Goal: Use online tool/utility: Utilize a website feature to perform a specific function

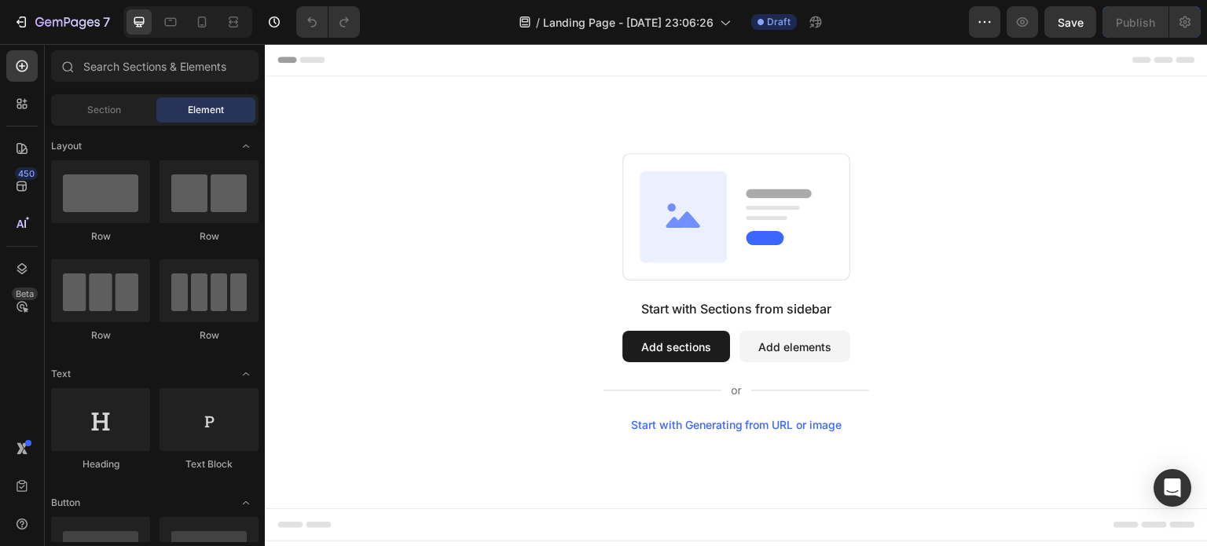
click at [726, 429] on div "Start with Generating from URL or image" at bounding box center [736, 425] width 211 height 13
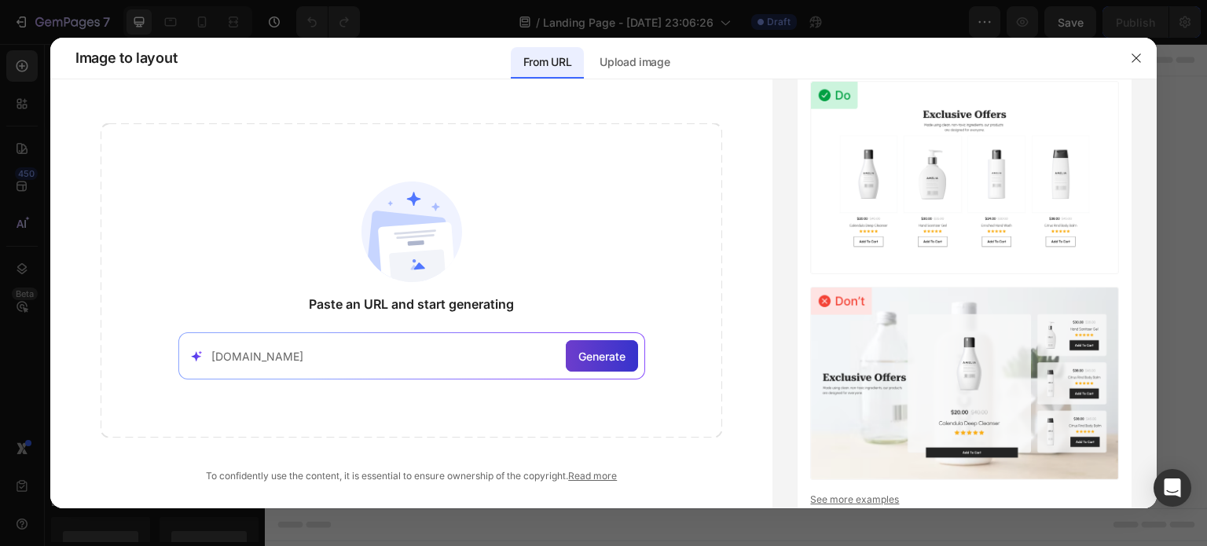
type input "[DOMAIN_NAME]"
click at [602, 370] on div "Generate" at bounding box center [602, 355] width 72 height 31
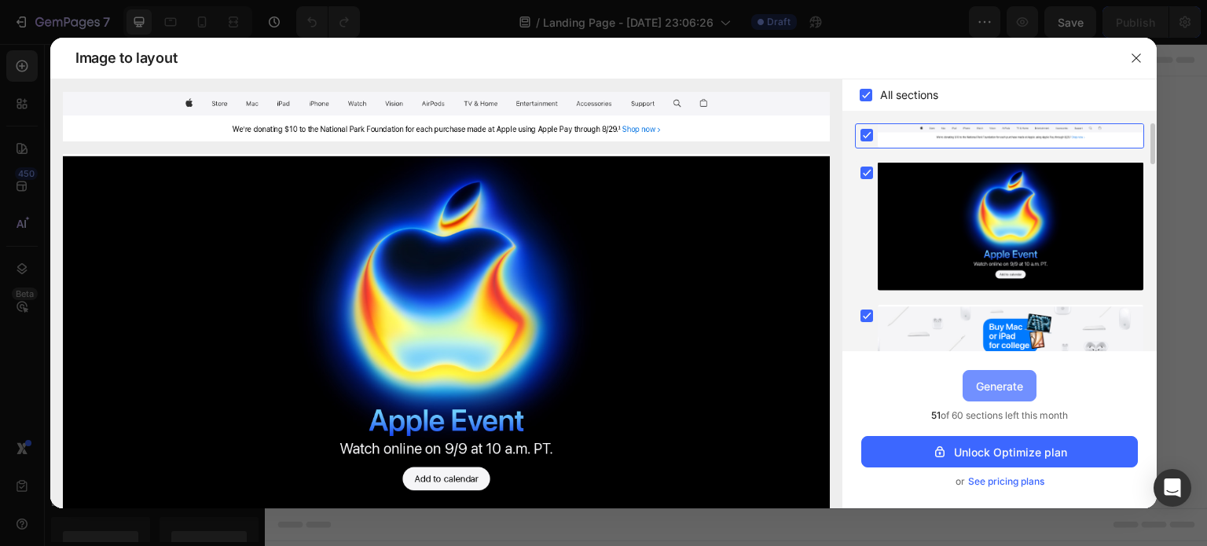
click at [1022, 384] on div "Generate" at bounding box center [999, 386] width 47 height 17
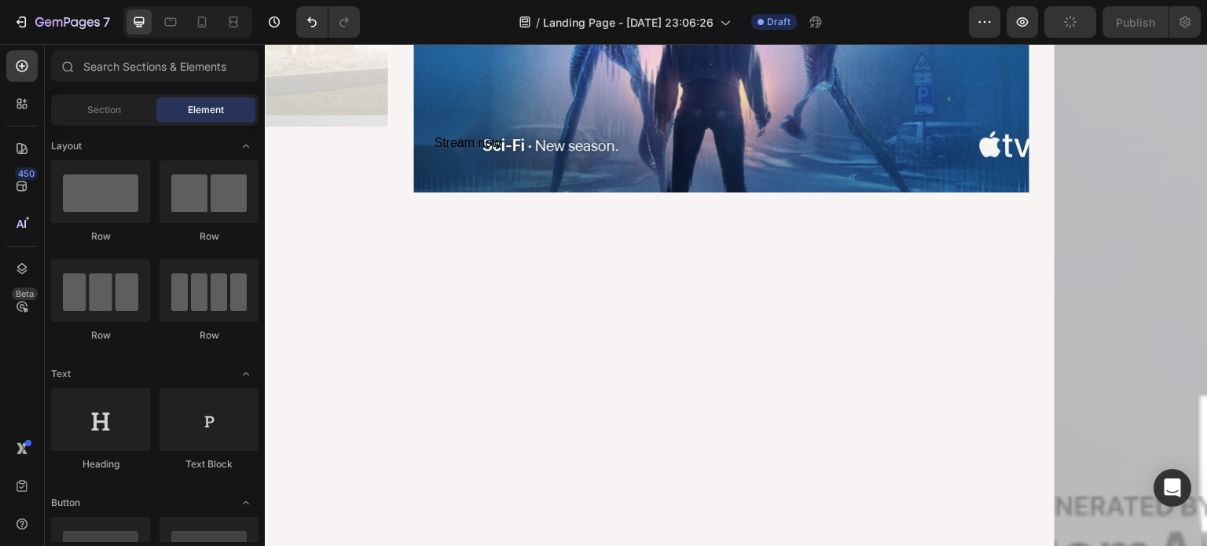
scroll to position [3440, 0]
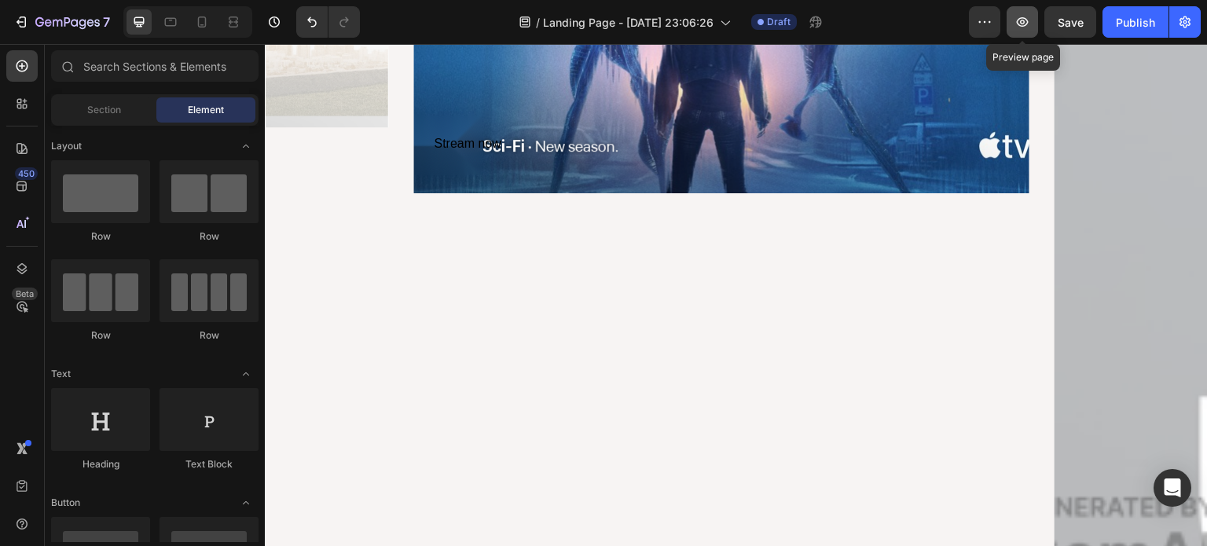
click at [1021, 30] on button "button" at bounding box center [1022, 21] width 31 height 31
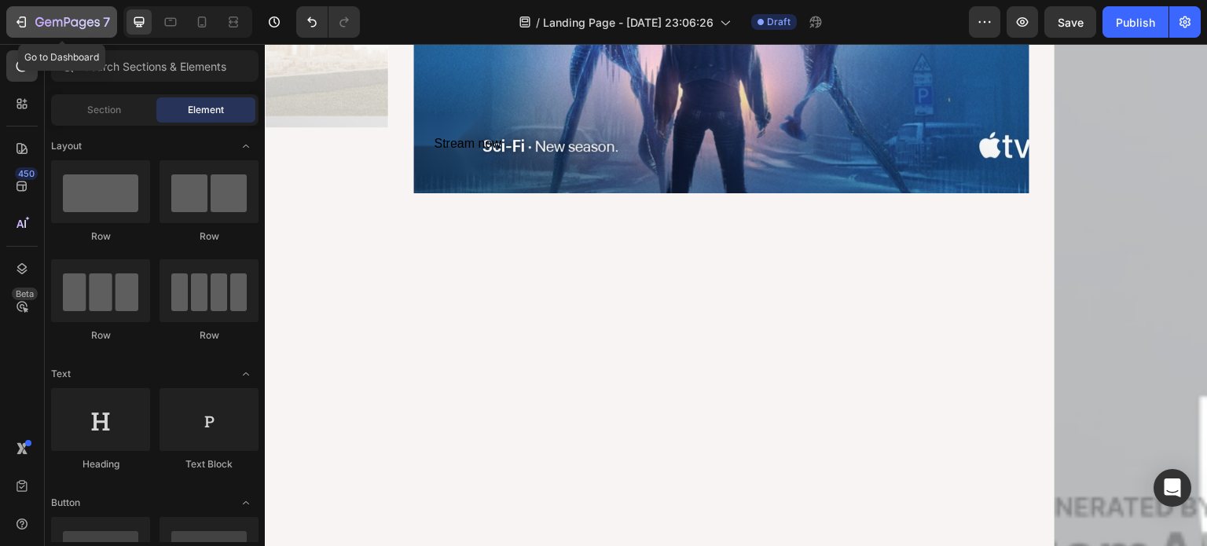
click at [17, 19] on icon "button" at bounding box center [21, 22] width 16 height 16
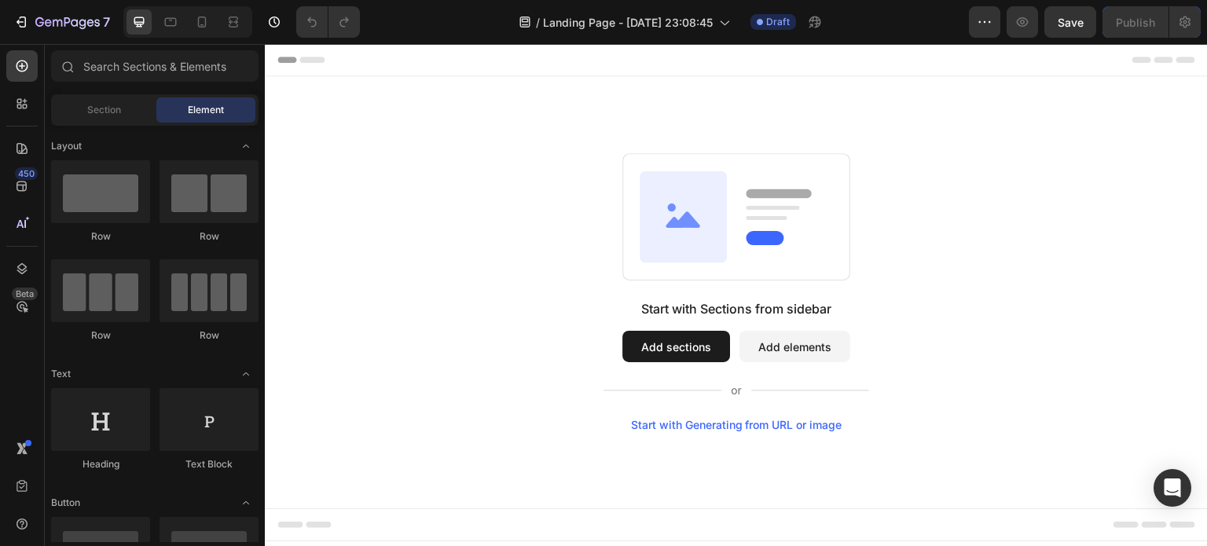
click at [688, 431] on div "Start with Generating from URL or image" at bounding box center [736, 425] width 211 height 13
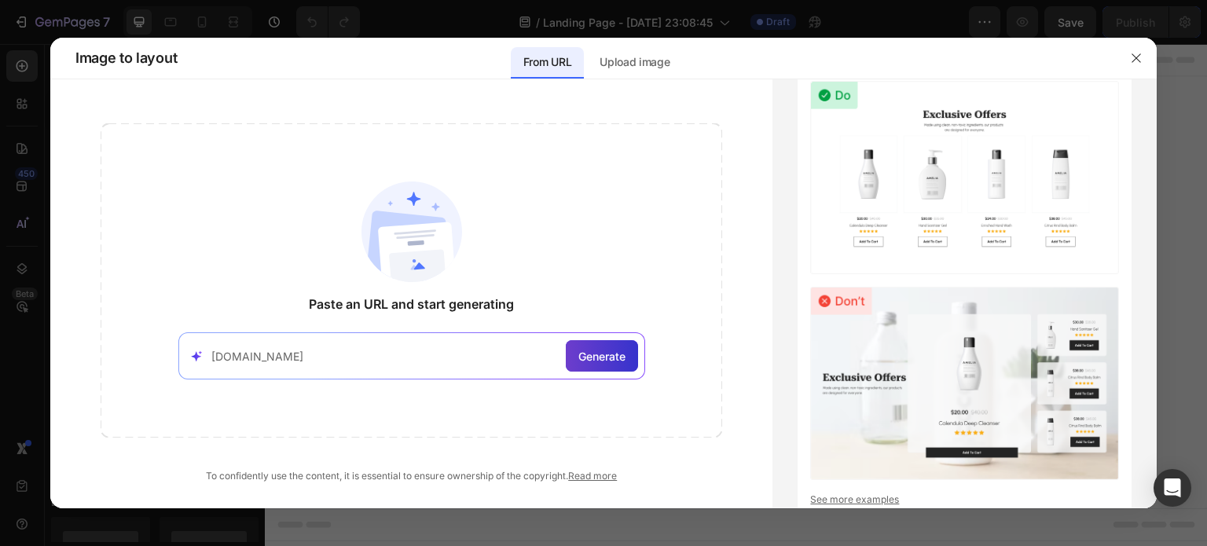
type input "[DOMAIN_NAME]"
click at [599, 346] on div "Generate" at bounding box center [602, 355] width 72 height 31
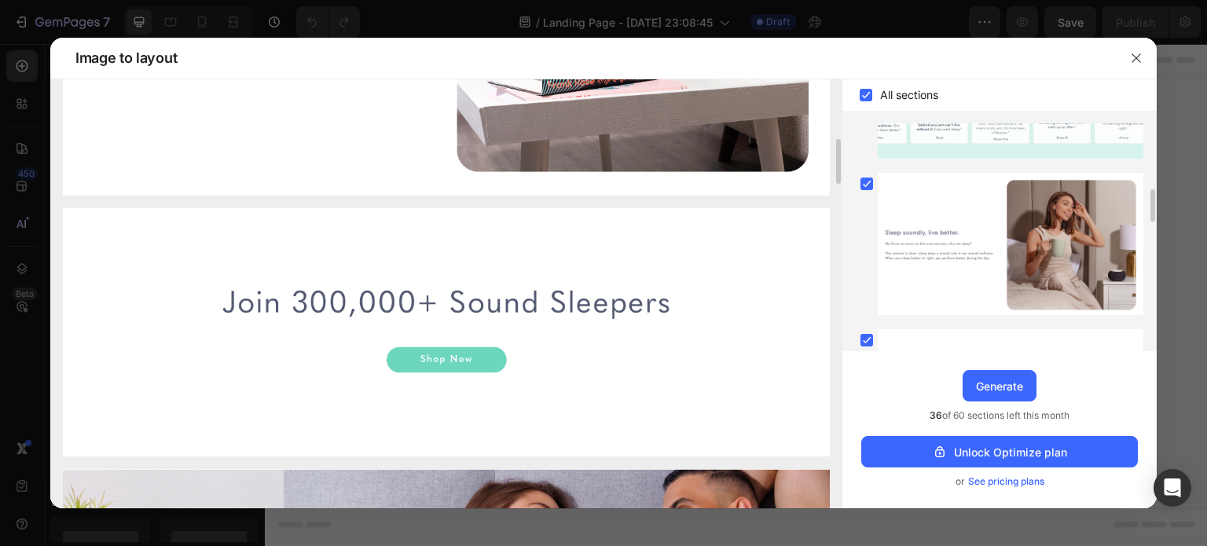
scroll to position [927, 0]
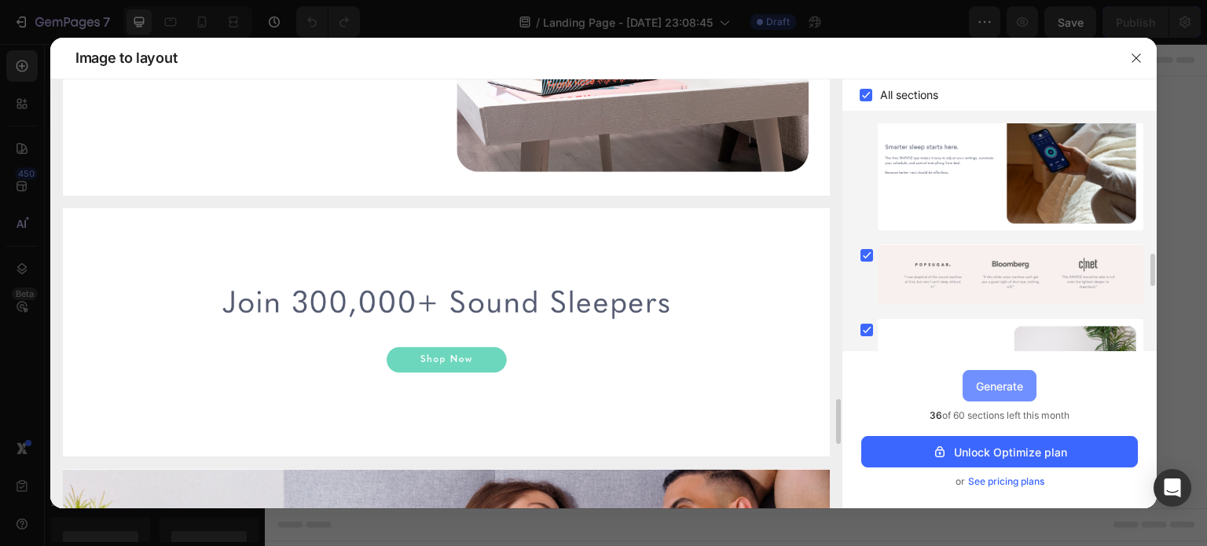
click at [1006, 380] on div "Generate" at bounding box center [999, 386] width 47 height 17
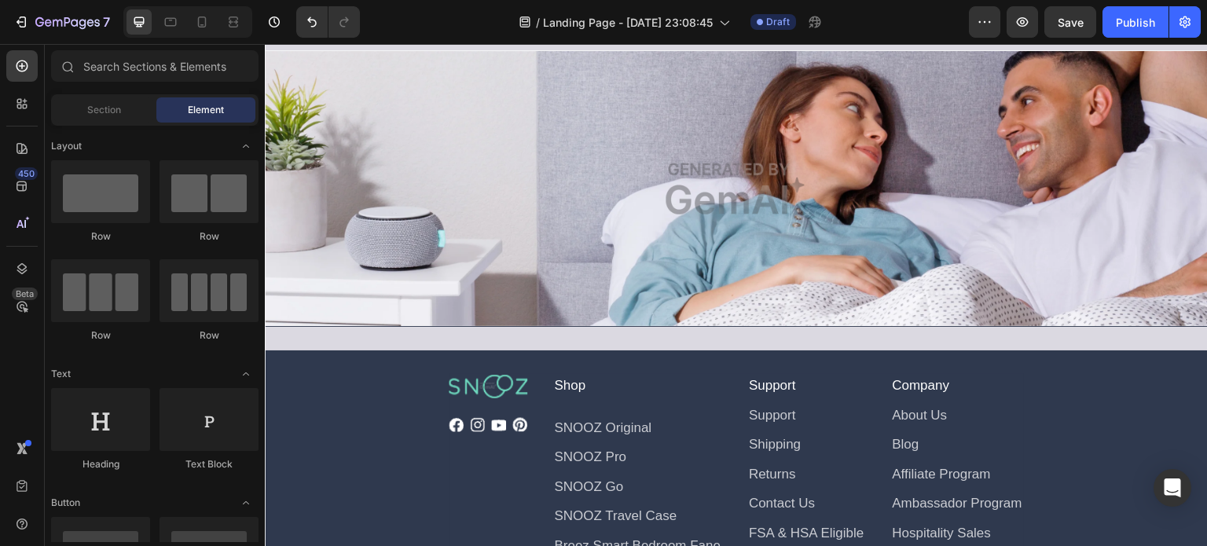
scroll to position [4870, 0]
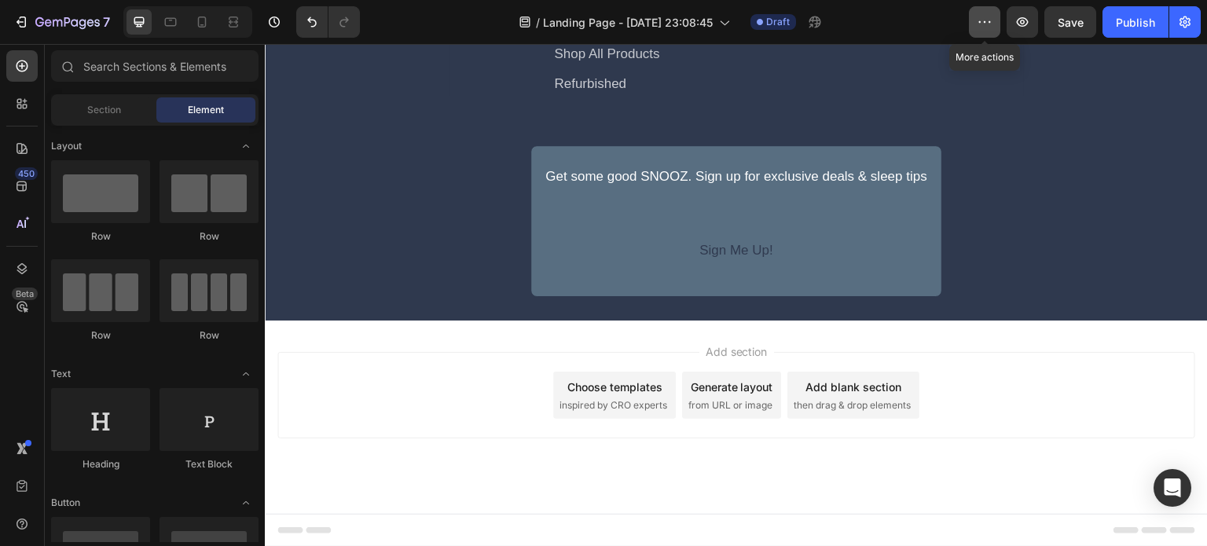
click at [982, 20] on icon "button" at bounding box center [985, 22] width 16 height 16
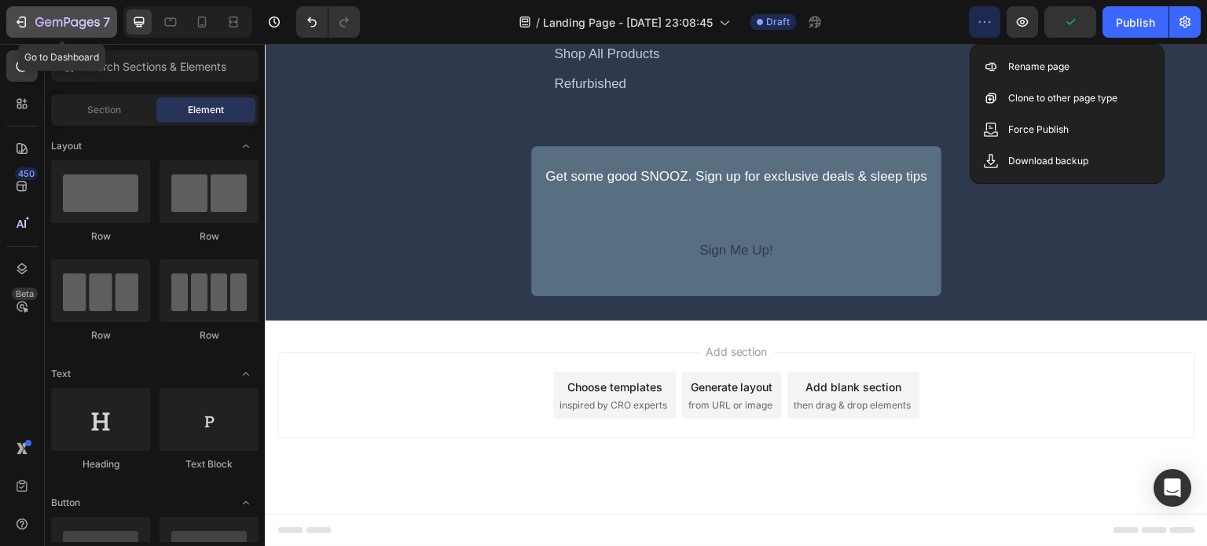
click at [28, 24] on icon "button" at bounding box center [21, 22] width 16 height 16
